Goal: Check status: Check status

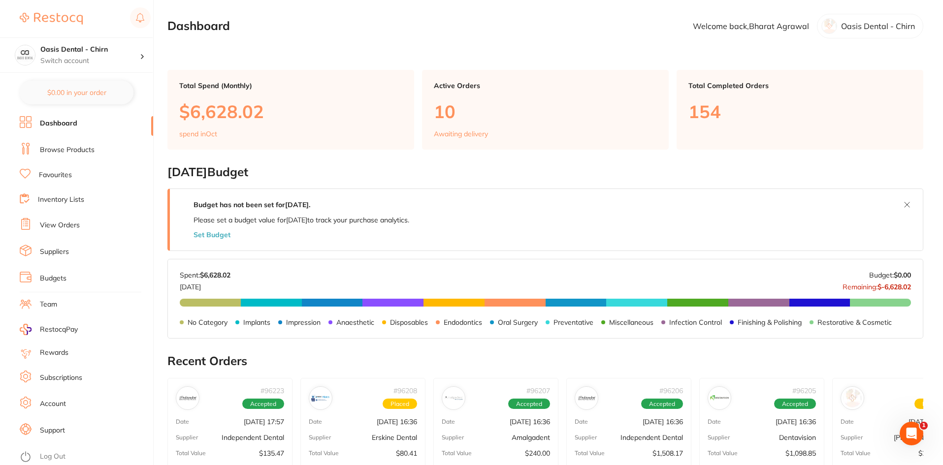
click at [69, 150] on link "Browse Products" at bounding box center [67, 150] width 55 height 10
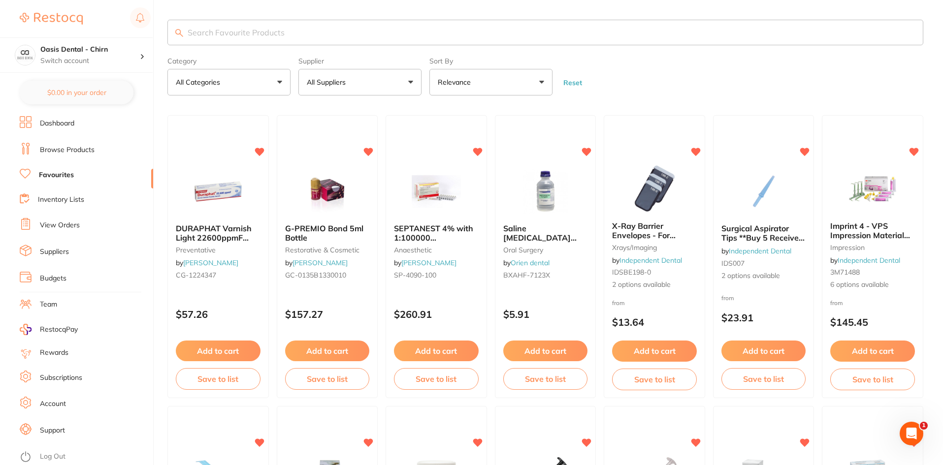
click at [66, 224] on link "View Orders" at bounding box center [60, 226] width 40 height 10
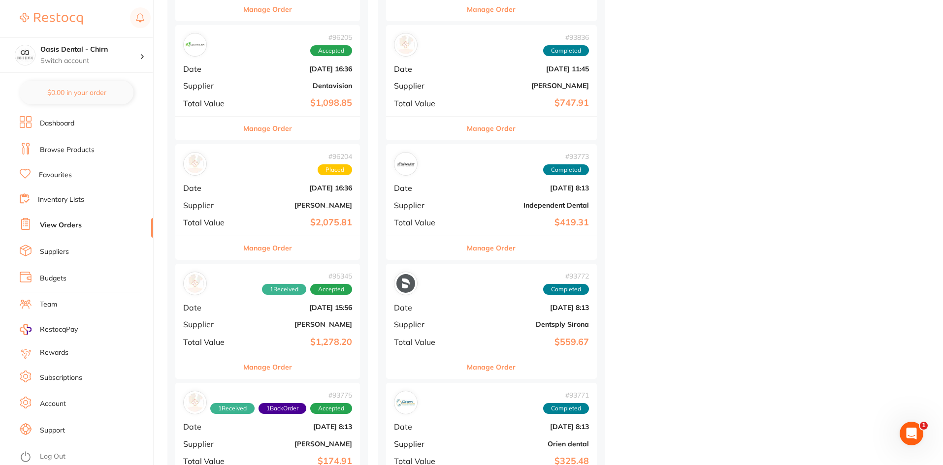
scroll to position [591, 0]
click at [298, 190] on b "[DATE] 16:36" at bounding box center [298, 188] width 107 height 8
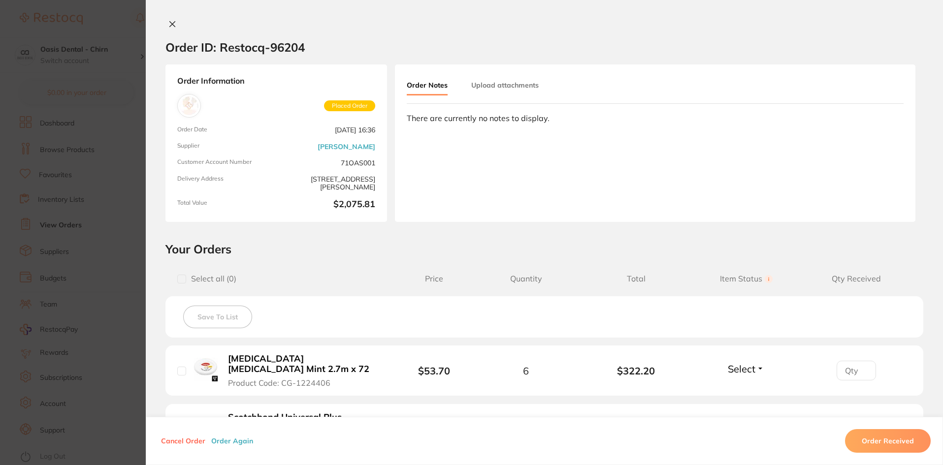
click at [170, 27] on icon at bounding box center [172, 24] width 5 height 5
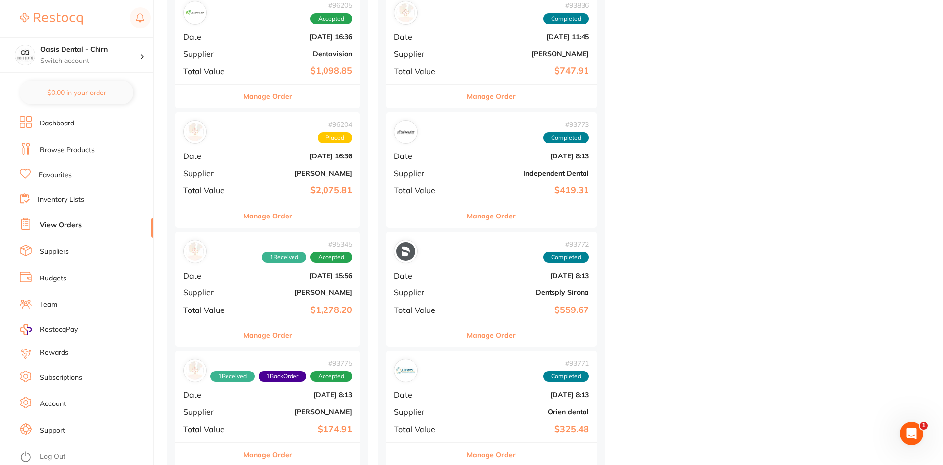
scroll to position [640, 0]
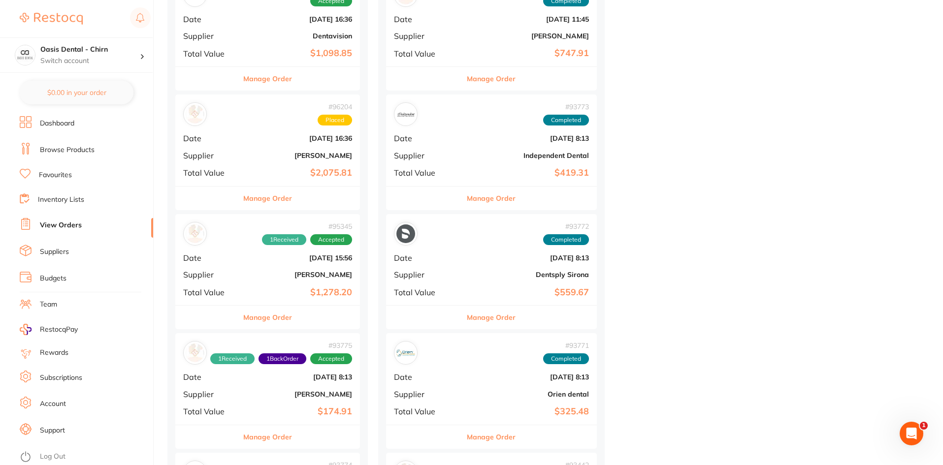
click at [302, 288] on b "$1,278.20" at bounding box center [298, 293] width 107 height 10
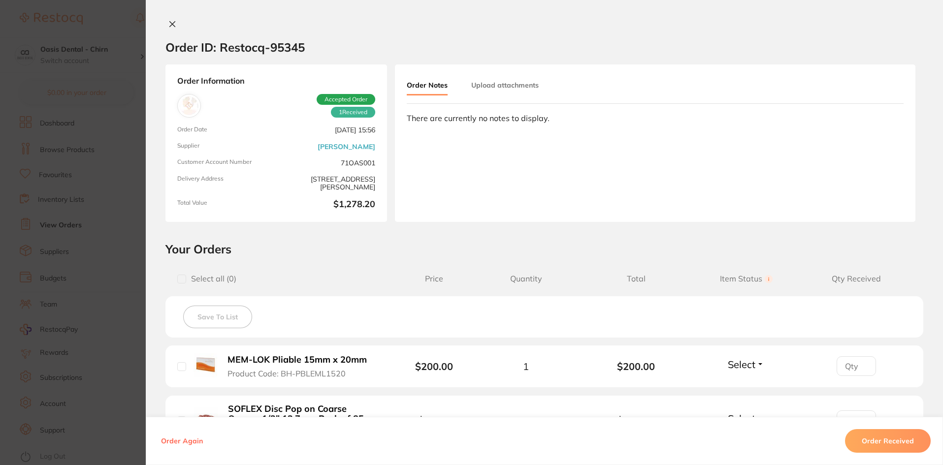
scroll to position [591, 0]
drag, startPoint x: 267, startPoint y: 44, endPoint x: 286, endPoint y: 43, distance: 19.2
click at [286, 43] on h2 "Order ID: Restocq- 95345" at bounding box center [234, 47] width 139 height 15
click at [340, 41] on section "Order ID: Restocq- 95345" at bounding box center [544, 47] width 797 height 34
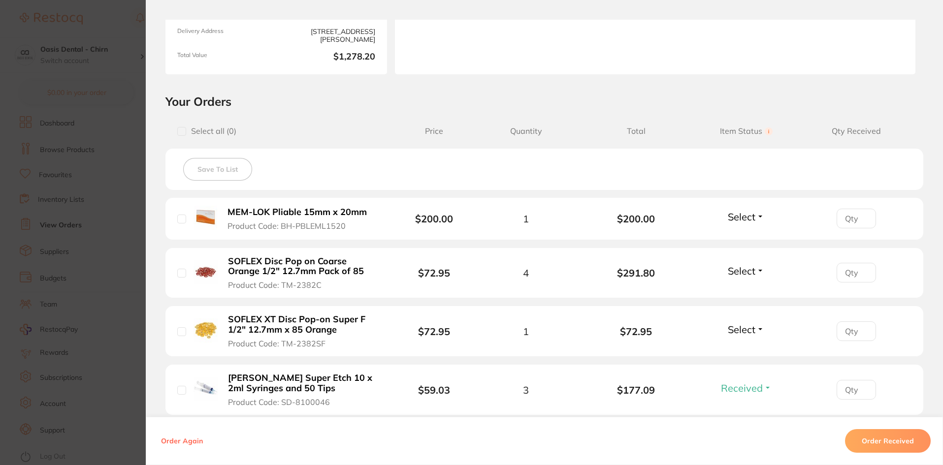
scroll to position [0, 0]
